Goal: Task Accomplishment & Management: Manage account settings

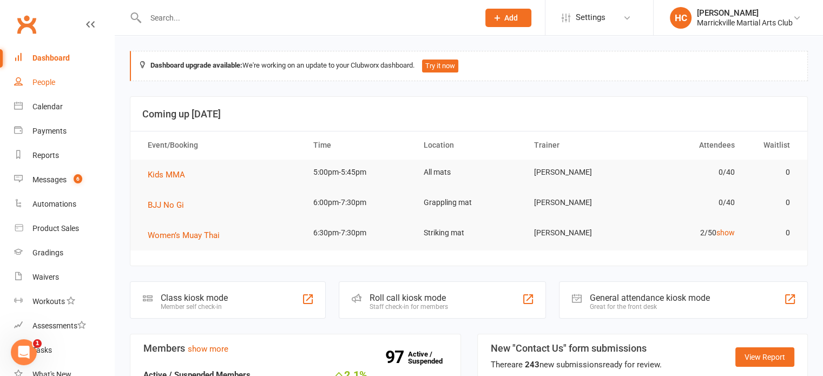
click at [53, 76] on link "People" at bounding box center [64, 82] width 100 height 24
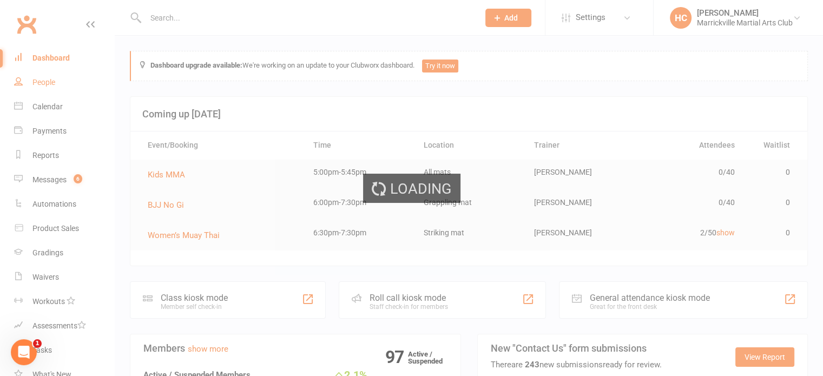
select select "100"
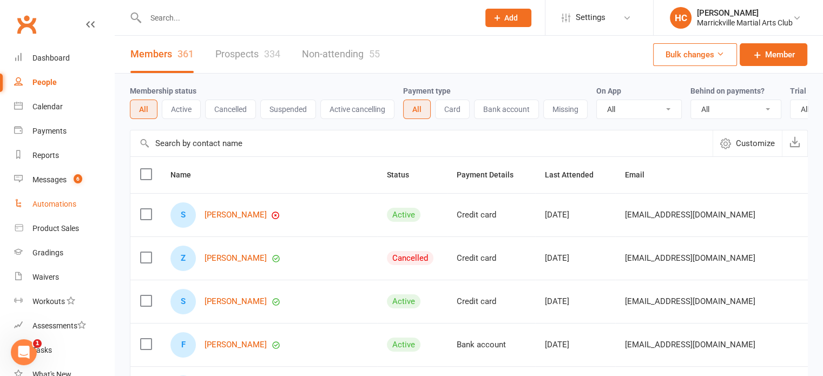
click at [36, 209] on link "Automations" at bounding box center [64, 204] width 100 height 24
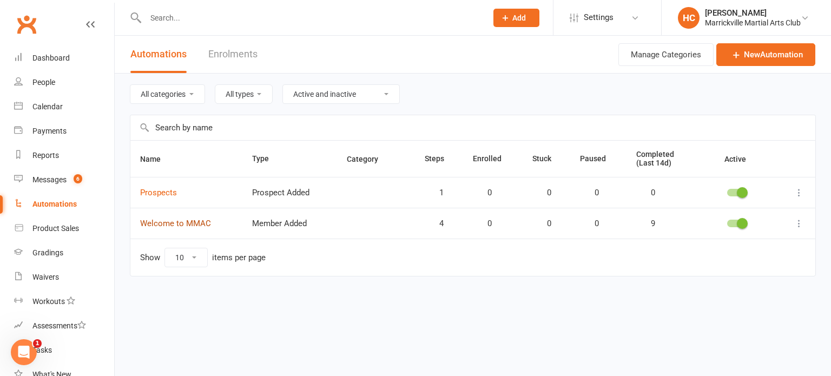
click at [170, 222] on link "Welcome to MMAC" at bounding box center [175, 224] width 71 height 10
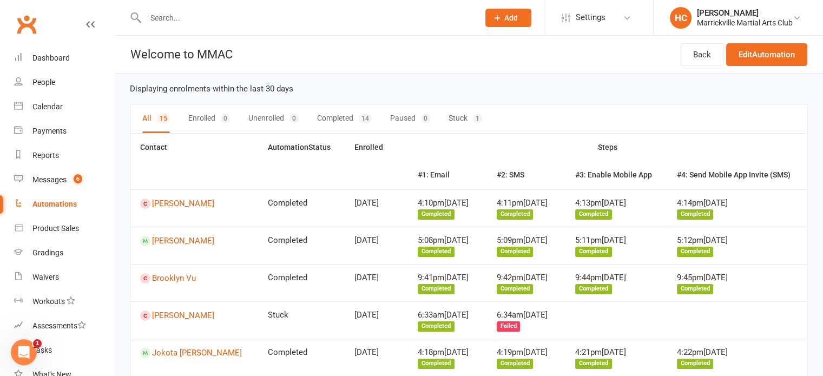
click at [52, 204] on div "Automations" at bounding box center [54, 204] width 44 height 9
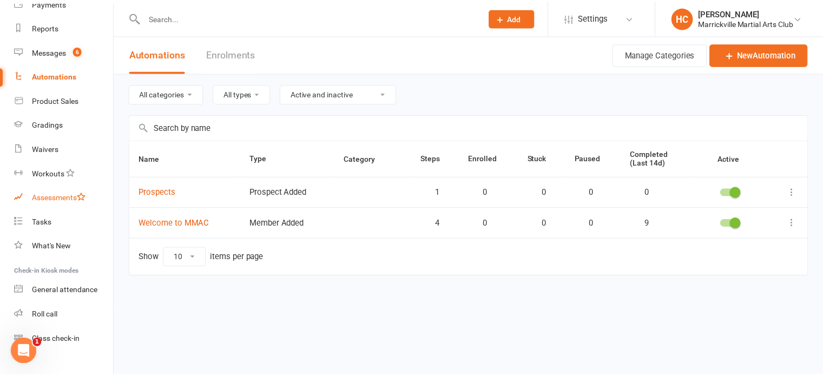
scroll to position [144, 0]
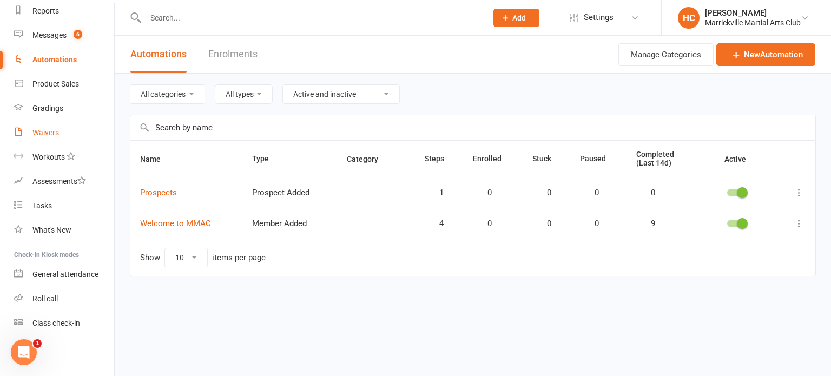
click at [57, 137] on link "Waivers" at bounding box center [64, 133] width 100 height 24
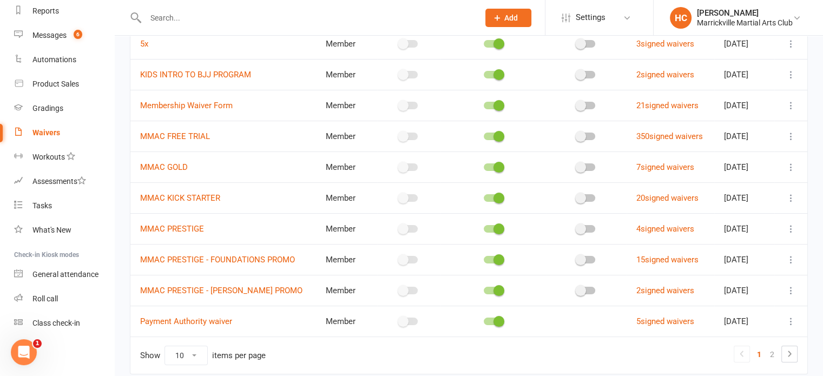
scroll to position [161, 0]
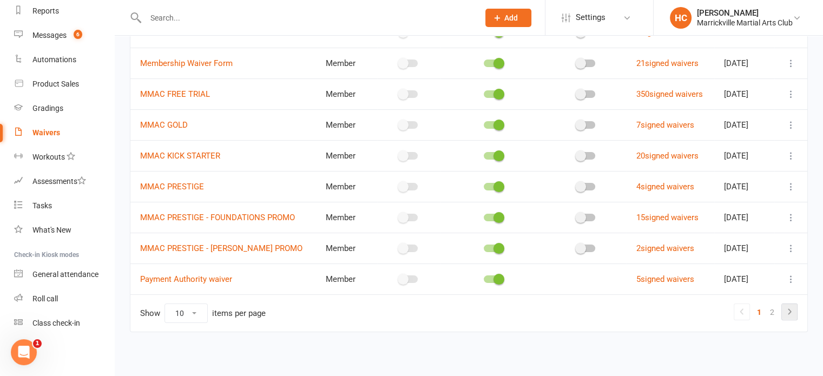
click at [783, 310] on icon at bounding box center [789, 311] width 13 height 13
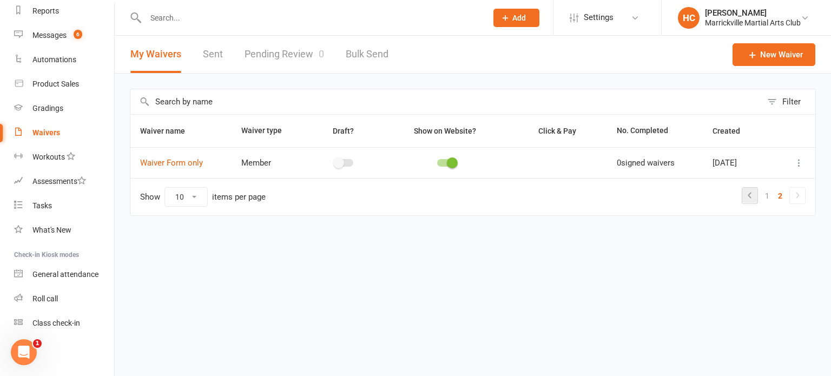
click at [746, 201] on icon at bounding box center [749, 195] width 13 height 13
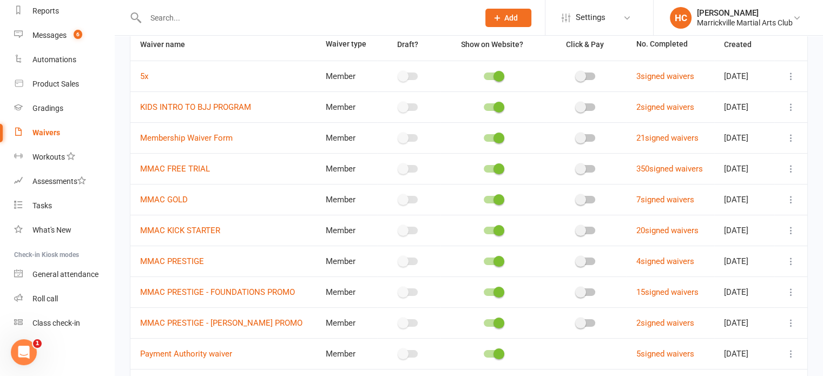
scroll to position [71, 0]
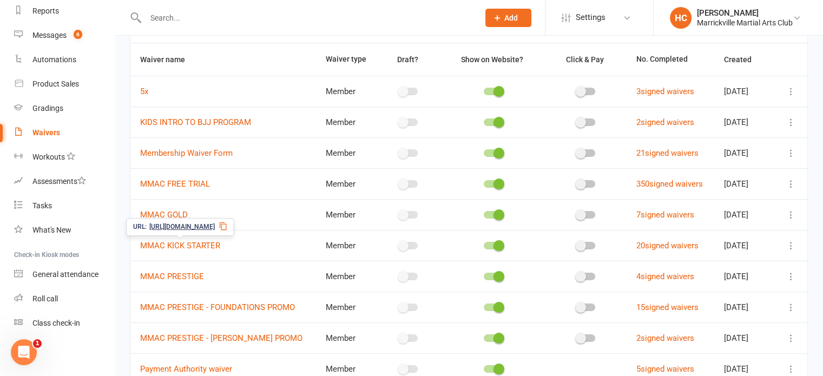
click at [663, 52] on th "No. Completed" at bounding box center [670, 59] width 88 height 32
click at [645, 63] on th "No. Completed" at bounding box center [670, 59] width 88 height 32
click at [203, 151] on link "Membership Waiver Form" at bounding box center [186, 153] width 92 height 10
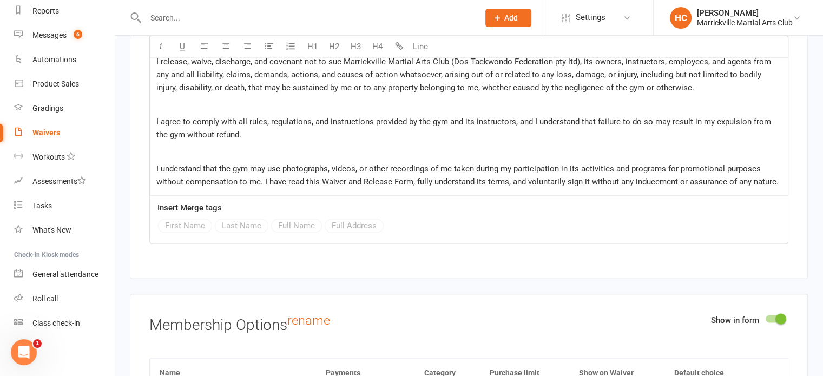
scroll to position [1713, 0]
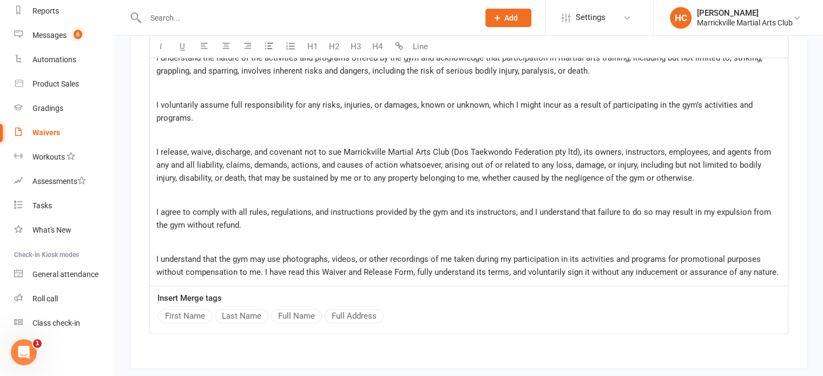
drag, startPoint x: 276, startPoint y: 255, endPoint x: 288, endPoint y: 255, distance: 11.9
click at [277, 255] on span "I understand that the gym may use photographs, videos, or other recordings of m…" at bounding box center [467, 265] width 622 height 23
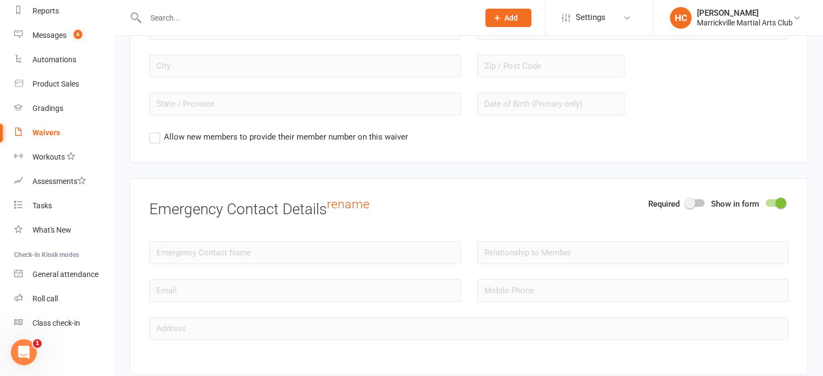
scroll to position [837, 0]
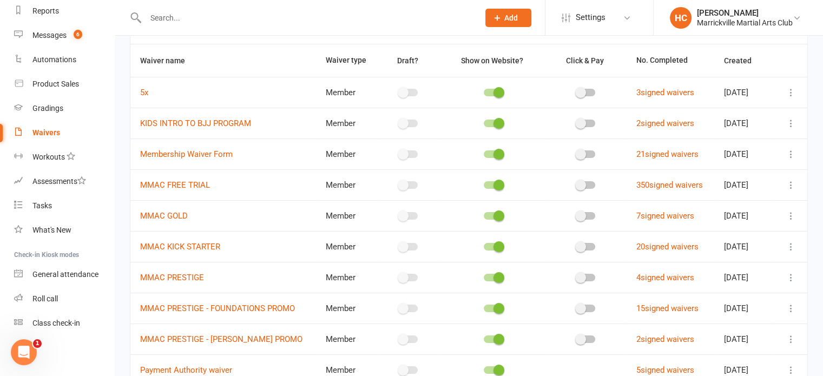
scroll to position [90, 0]
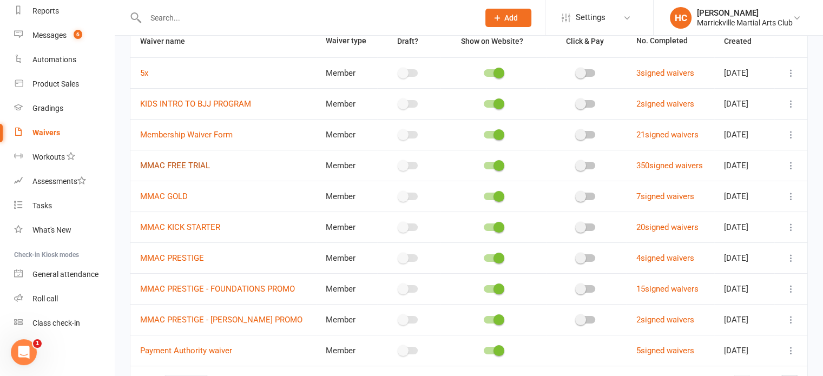
click at [188, 161] on link "MMAC FREE TRIAL" at bounding box center [175, 166] width 70 height 10
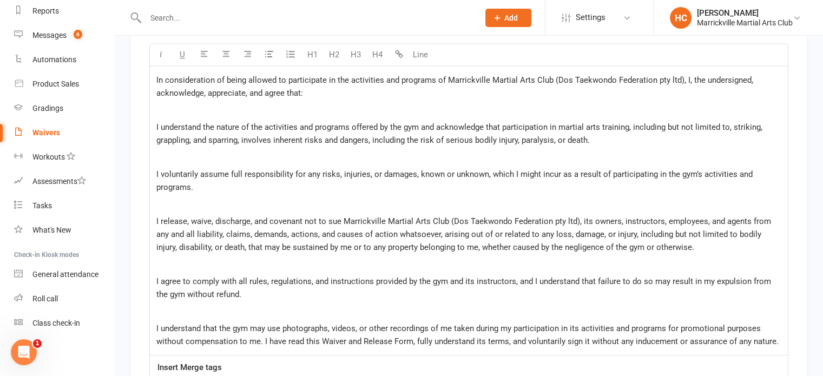
scroll to position [1623, 0]
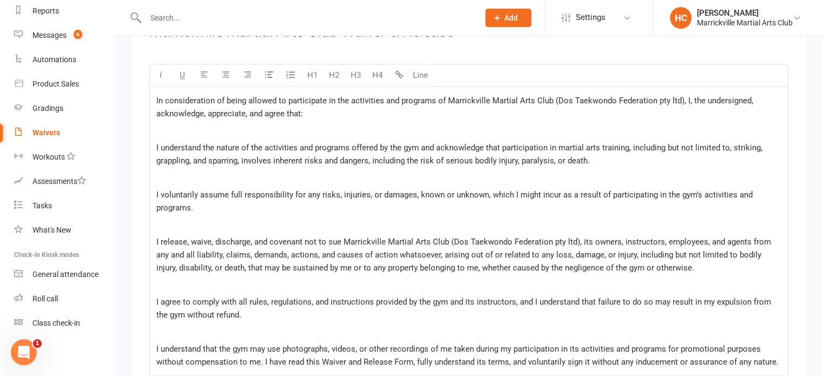
click at [367, 227] on div "In consideration of being allowed to participate in the activities and programs…" at bounding box center [469, 231] width 638 height 289
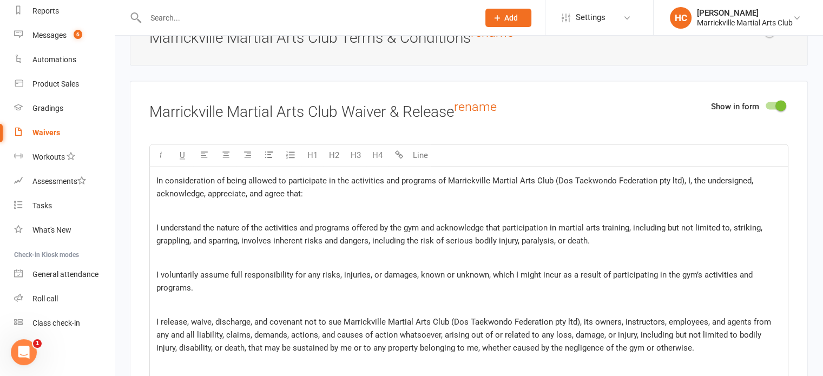
scroll to position [1447, 0]
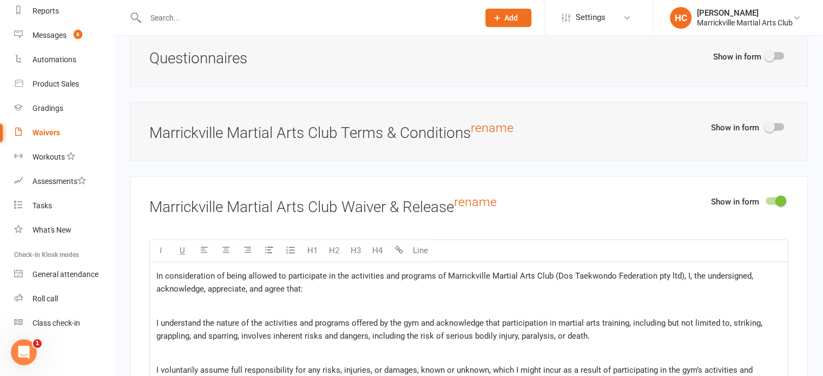
click at [768, 121] on span at bounding box center [769, 126] width 11 height 11
click at [765, 125] on input "checkbox" at bounding box center [765, 125] width 0 height 0
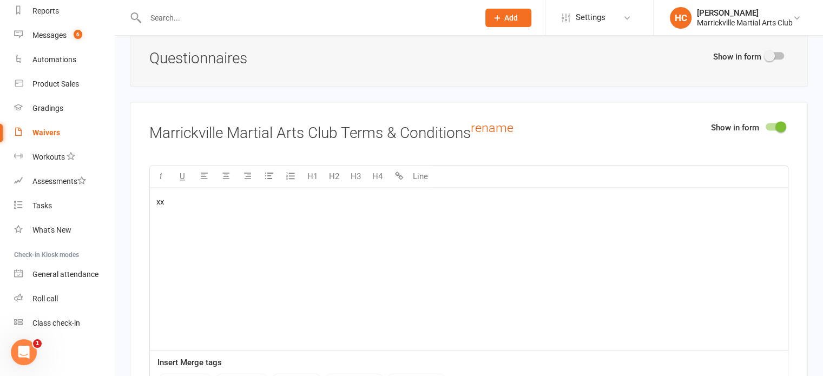
click at [777, 122] on span at bounding box center [780, 126] width 11 height 11
click at [765, 125] on input "checkbox" at bounding box center [765, 125] width 0 height 0
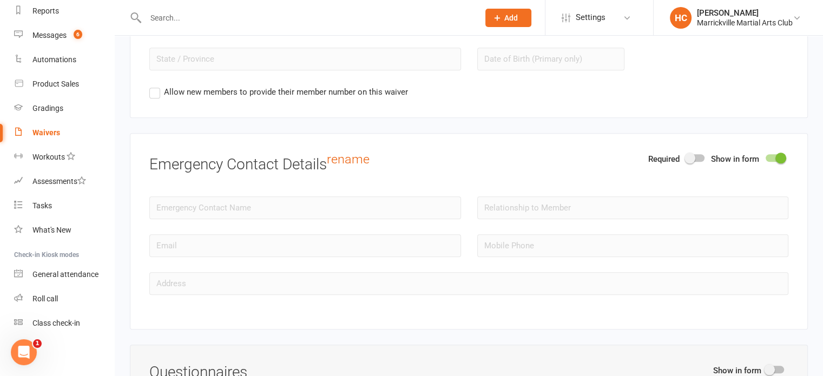
scroll to position [1086, 0]
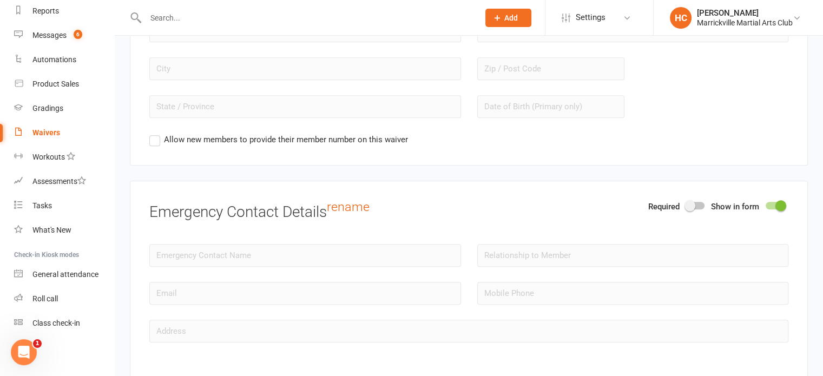
click at [693, 203] on span at bounding box center [689, 205] width 11 height 11
click at [686, 204] on input "checkbox" at bounding box center [686, 204] width 0 height 0
click at [697, 200] on span at bounding box center [701, 205] width 11 height 11
click at [686, 204] on input "checkbox" at bounding box center [686, 204] width 0 height 0
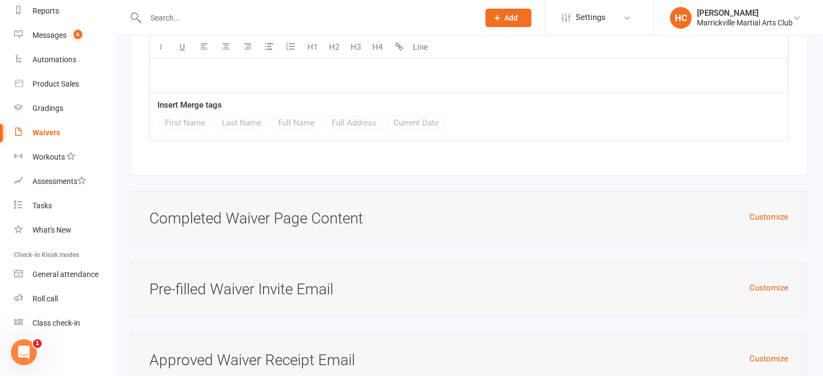
scroll to position [3160, 0]
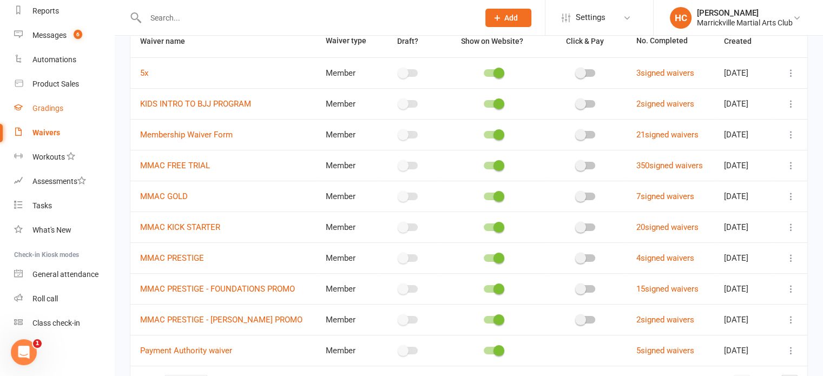
scroll to position [161, 0]
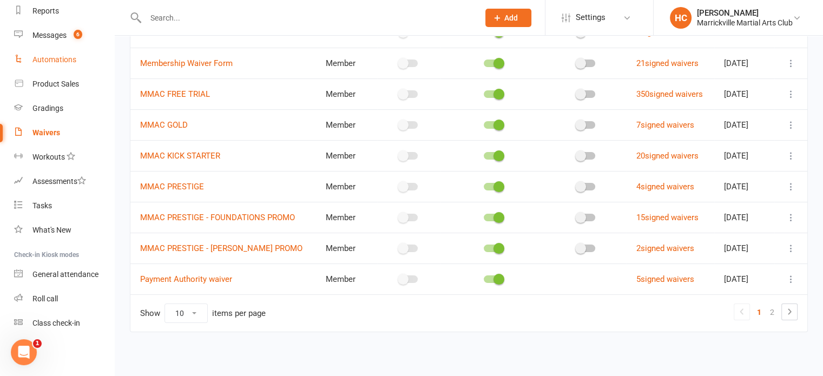
click at [59, 60] on div "Automations" at bounding box center [54, 59] width 44 height 9
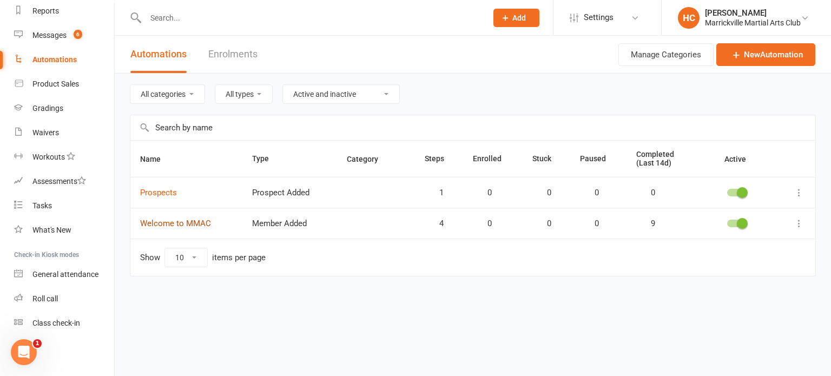
click at [197, 222] on link "Welcome to MMAC" at bounding box center [175, 224] width 71 height 10
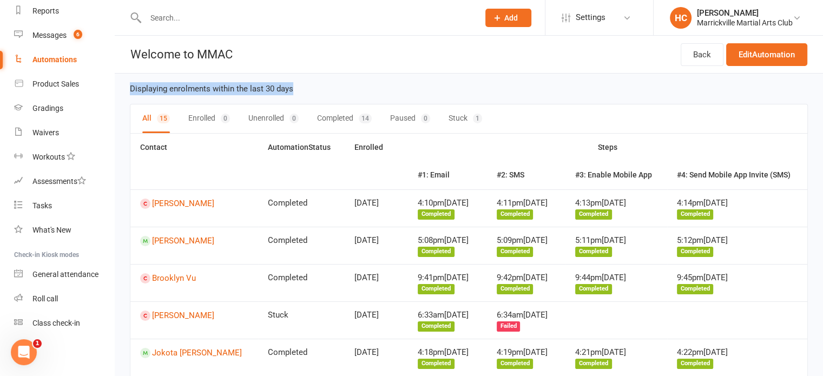
drag, startPoint x: 132, startPoint y: 91, endPoint x: 307, endPoint y: 89, distance: 175.3
click at [307, 89] on div "Displaying enrolments within the last 30 days" at bounding box center [469, 88] width 678 height 13
click at [376, 84] on div "Displaying enrolments within the last 30 days" at bounding box center [469, 88] width 678 height 13
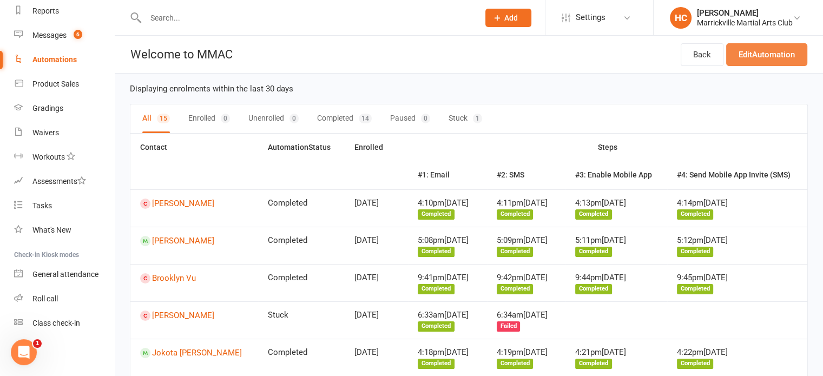
click at [749, 62] on link "Edit Automation" at bounding box center [766, 54] width 81 height 23
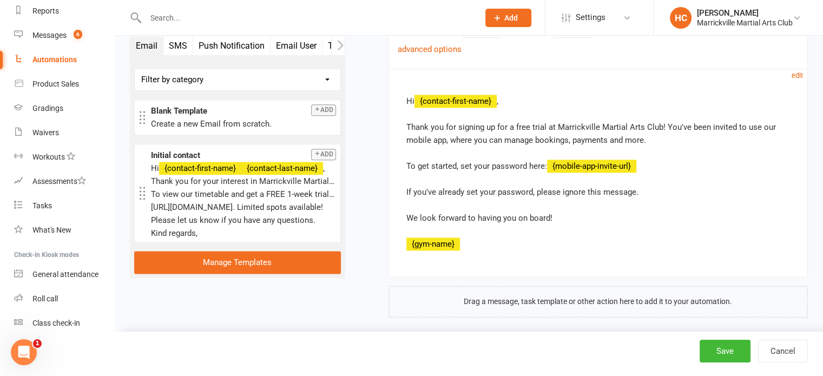
scroll to position [1357, 0]
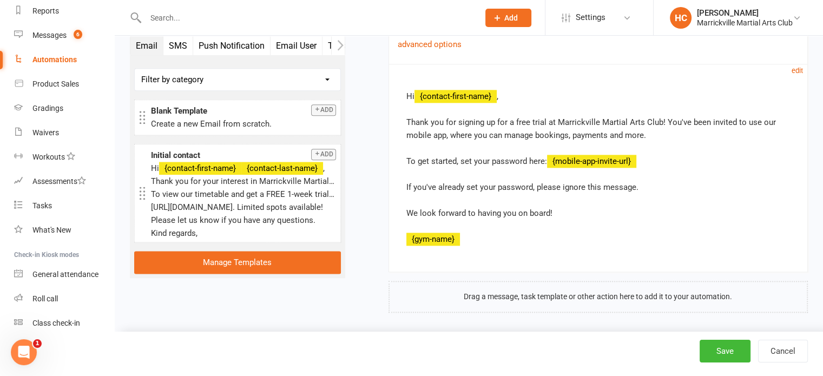
click at [341, 45] on icon "button" at bounding box center [340, 45] width 6 height 10
click at [309, 43] on button "Membership" at bounding box center [300, 45] width 59 height 19
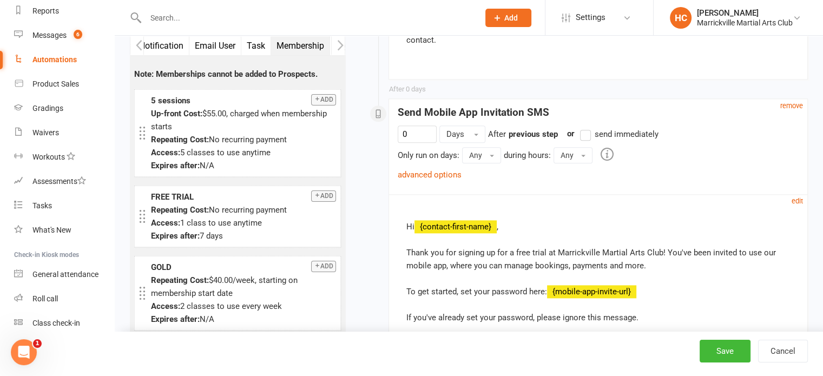
scroll to position [1177, 0]
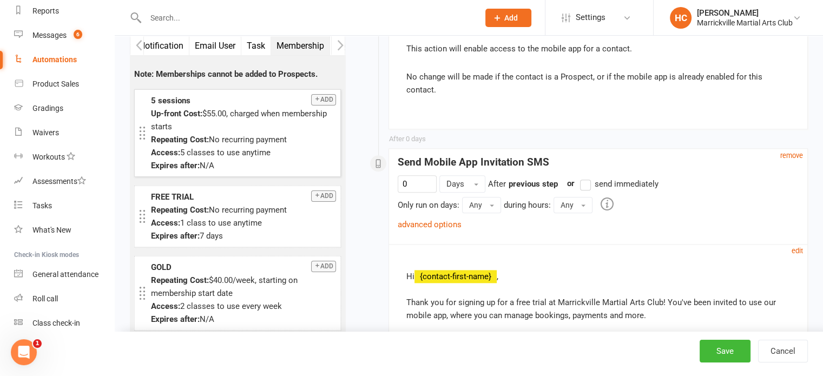
click at [306, 141] on div "Repeating Cost: No recurring payment" at bounding box center [243, 139] width 185 height 13
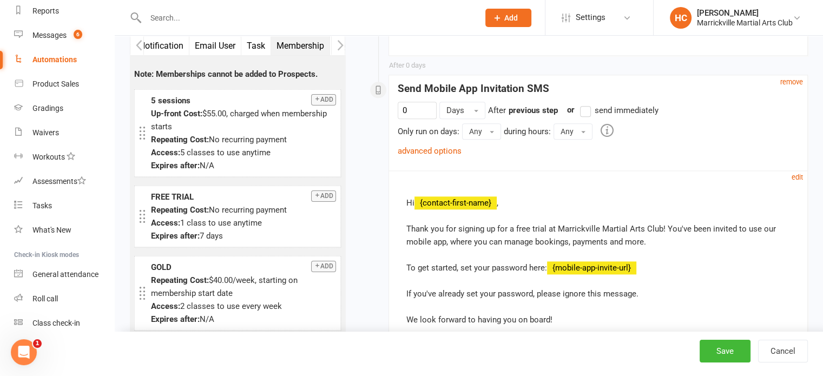
scroll to position [1357, 0]
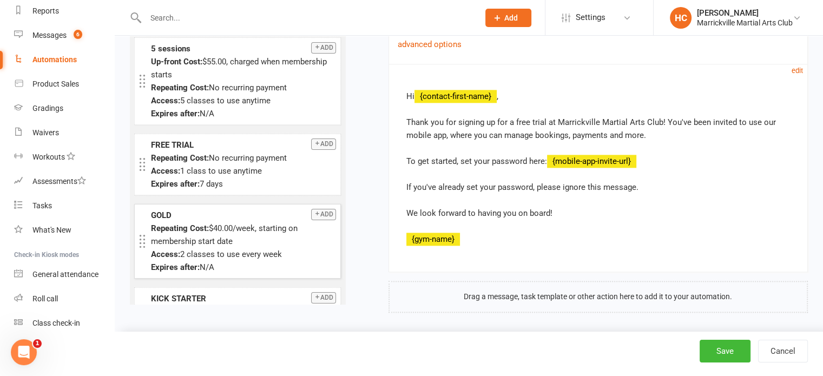
click at [199, 229] on div "Repeating Cost: $40.00/week, starting on membership start date" at bounding box center [243, 235] width 185 height 26
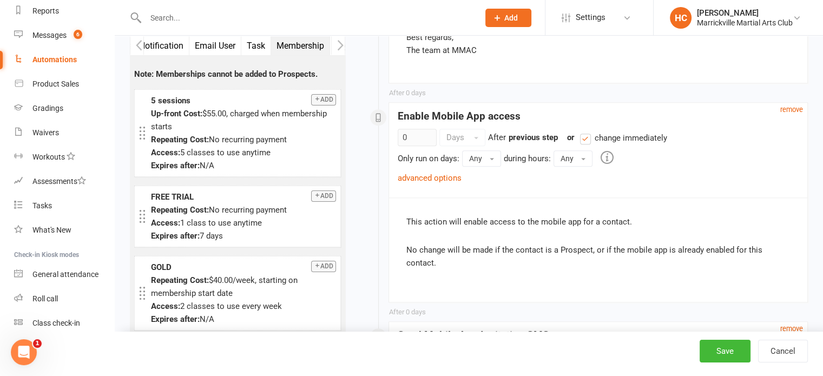
scroll to position [907, 0]
